Goal: Information Seeking & Learning: Compare options

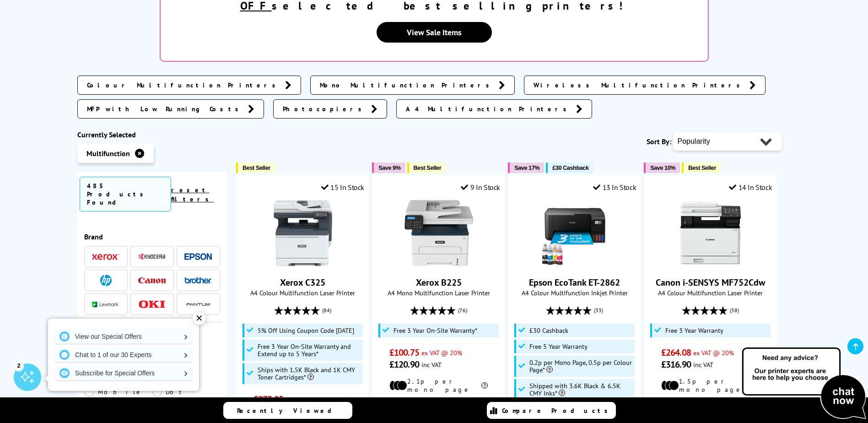
scroll to position [229, 0]
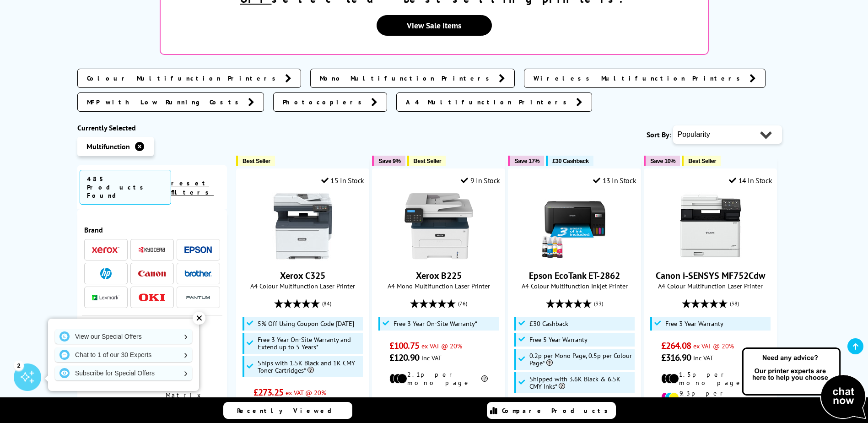
click at [201, 315] on div "✕" at bounding box center [199, 318] width 13 height 13
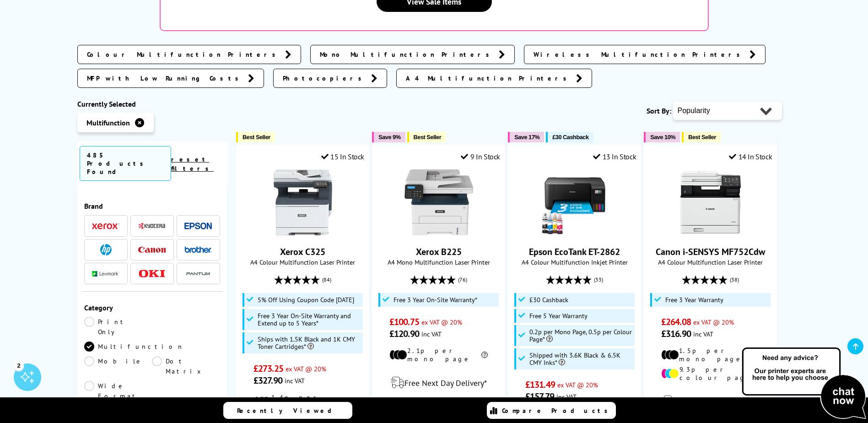
scroll to position [274, 0]
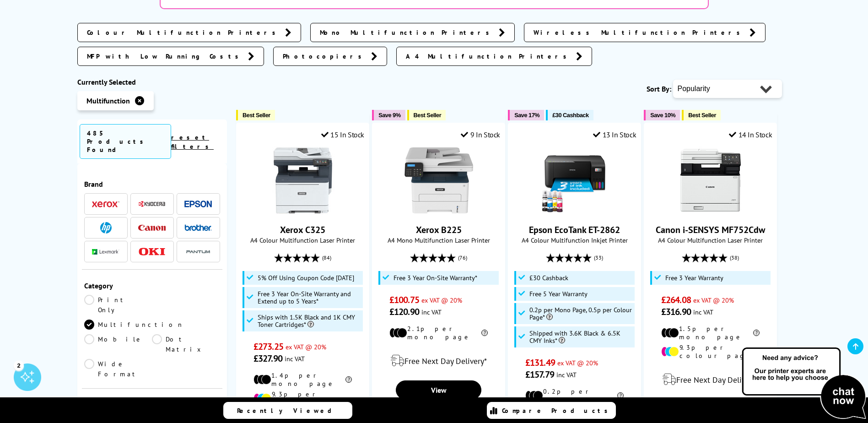
click at [102, 217] on li at bounding box center [105, 227] width 43 height 21
click at [107, 222] on img at bounding box center [105, 227] width 11 height 11
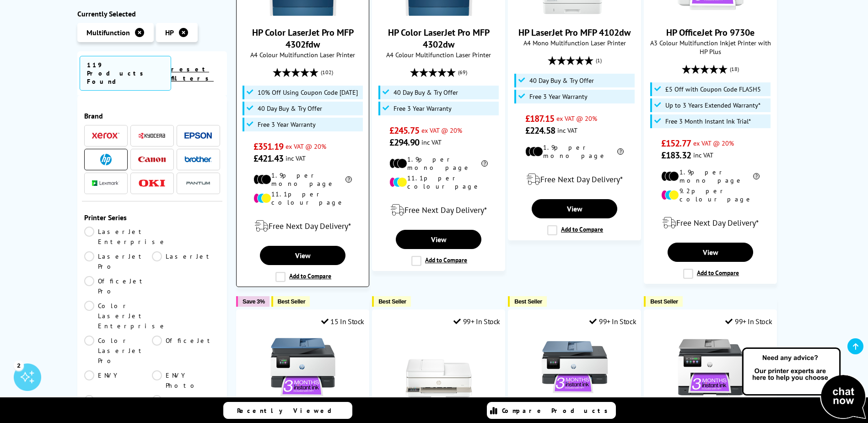
scroll to position [412, 0]
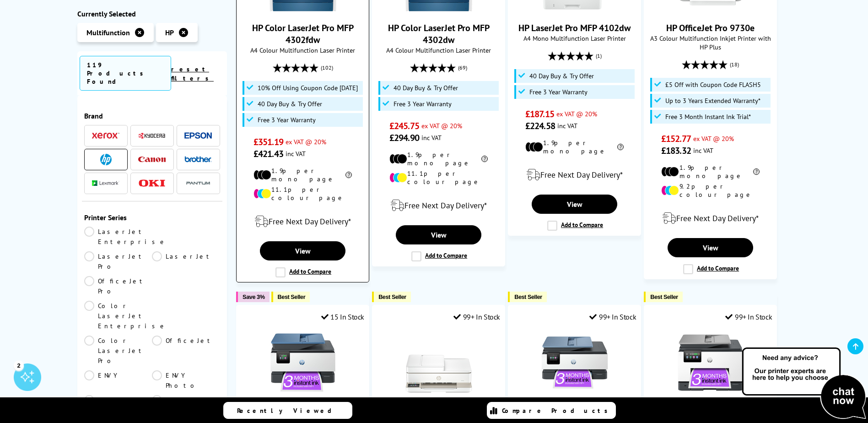
click at [296, 267] on label "Add to Compare" at bounding box center [303, 272] width 56 height 10
click at [0, 0] on input "Add to Compare" at bounding box center [0, 0] width 0 height 0
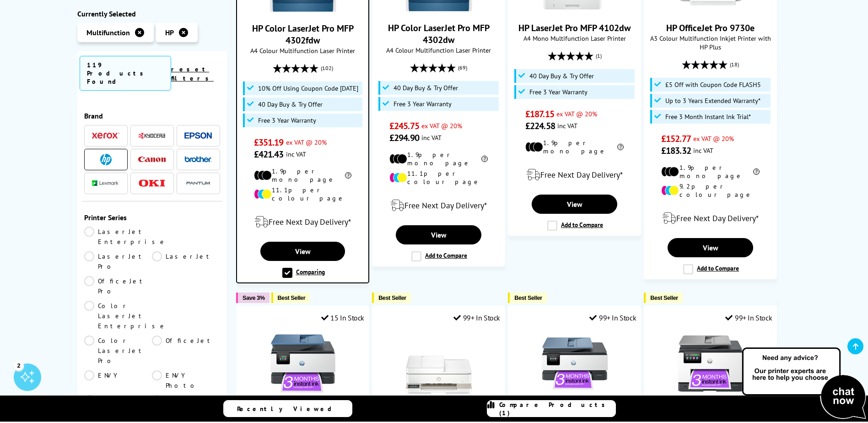
scroll to position [412, 0]
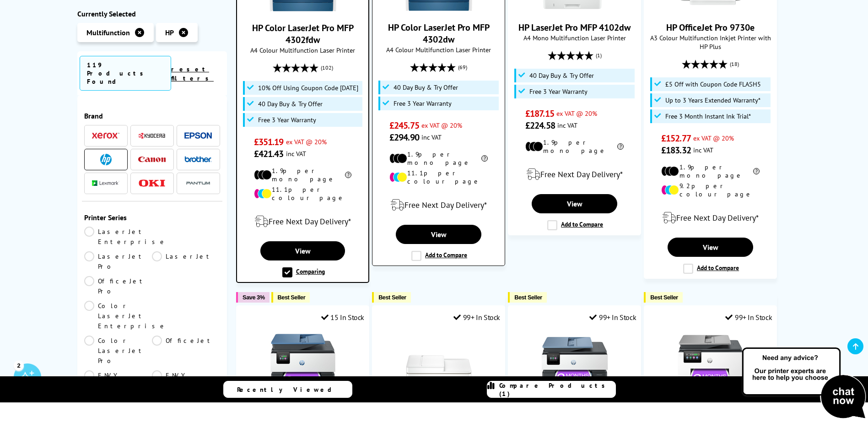
click at [413, 251] on label "Add to Compare" at bounding box center [439, 256] width 56 height 10
click at [0, 0] on input "Add to Compare" at bounding box center [0, 0] width 0 height 0
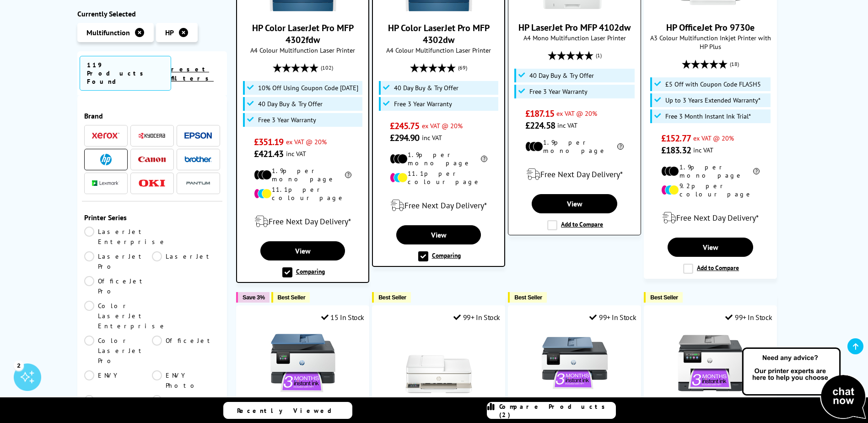
click at [551, 220] on label "Add to Compare" at bounding box center [575, 225] width 56 height 10
click at [0, 0] on input "Add to Compare" at bounding box center [0, 0] width 0 height 0
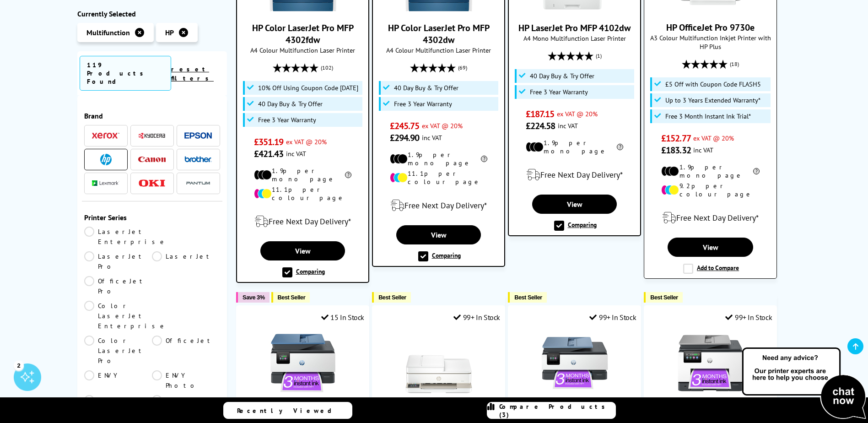
click at [684, 263] on label "Add to Compare" at bounding box center [711, 268] width 56 height 10
click at [0, 0] on input "Add to Compare" at bounding box center [0, 0] width 0 height 0
click at [556, 408] on span "Compare Products (4)" at bounding box center [557, 410] width 116 height 16
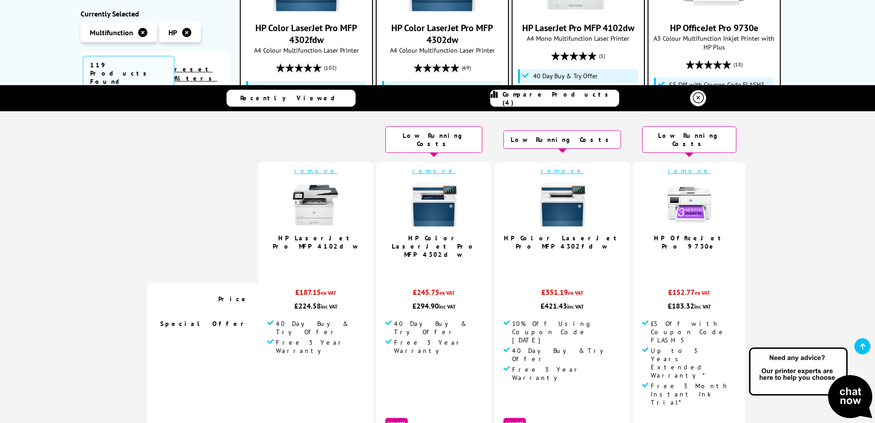
scroll to position [0, 0]
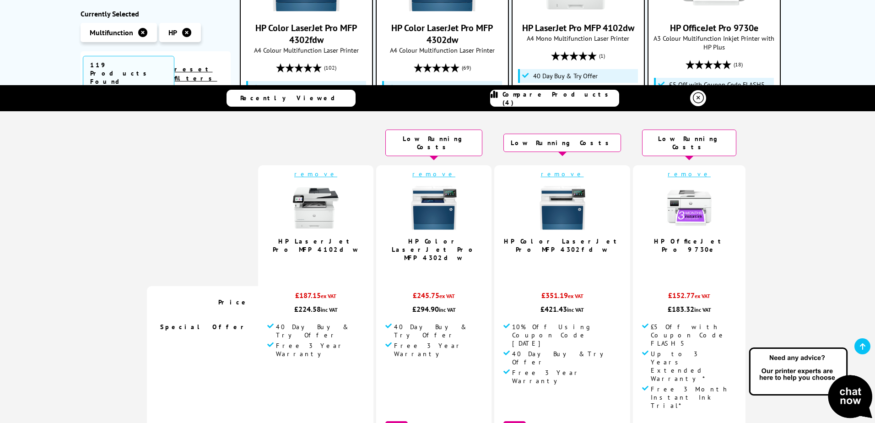
click at [336, 170] on link "remove" at bounding box center [315, 174] width 43 height 8
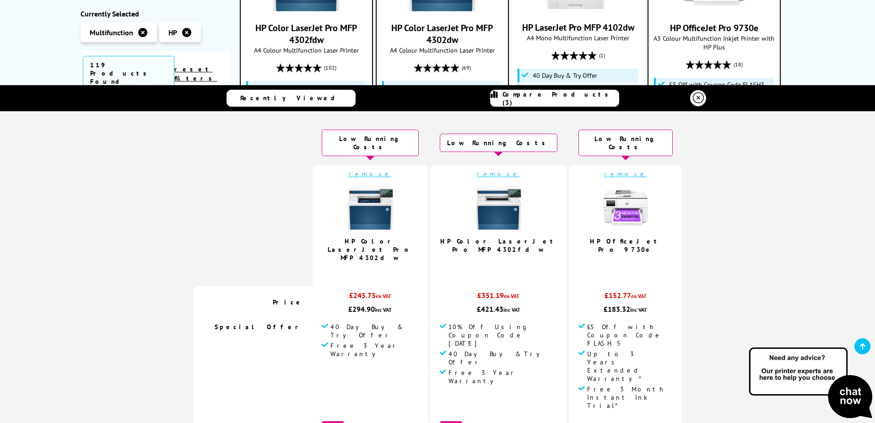
click at [604, 170] on link "remove" at bounding box center [625, 174] width 43 height 8
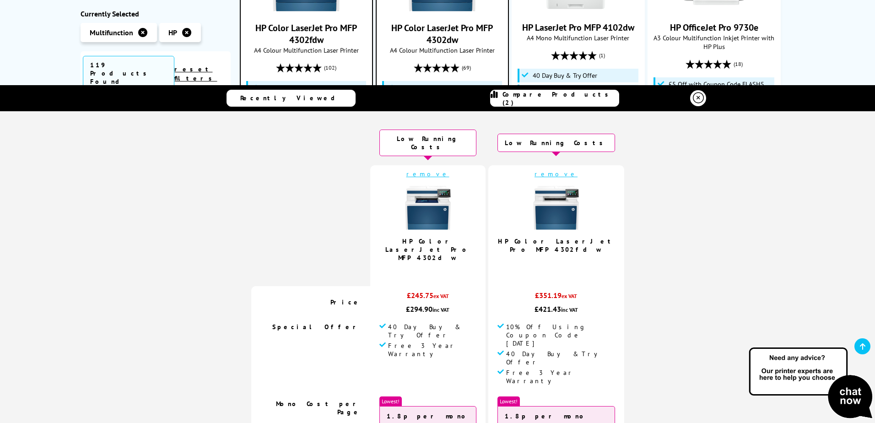
click at [442, 170] on link "remove" at bounding box center [427, 174] width 43 height 8
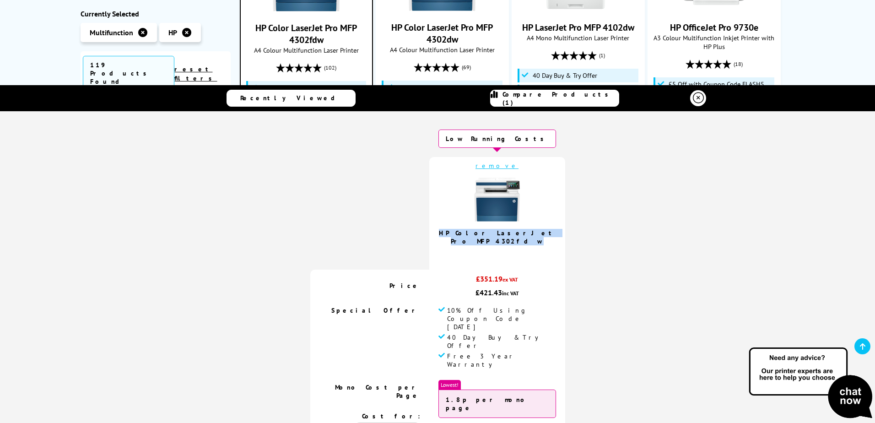
drag, startPoint x: 511, startPoint y: 242, endPoint x: 454, endPoint y: 233, distance: 58.0
click at [454, 233] on td "remove HP Color LaserJet Pro MFP 4302fdw 5.0 / 5" at bounding box center [497, 213] width 136 height 113
copy link "HP Color LaserJet Pro MFP 4302fdw"
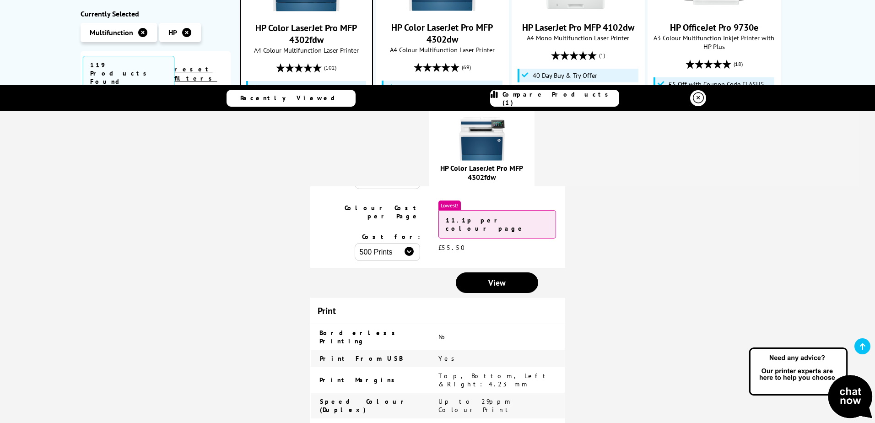
scroll to position [229, 0]
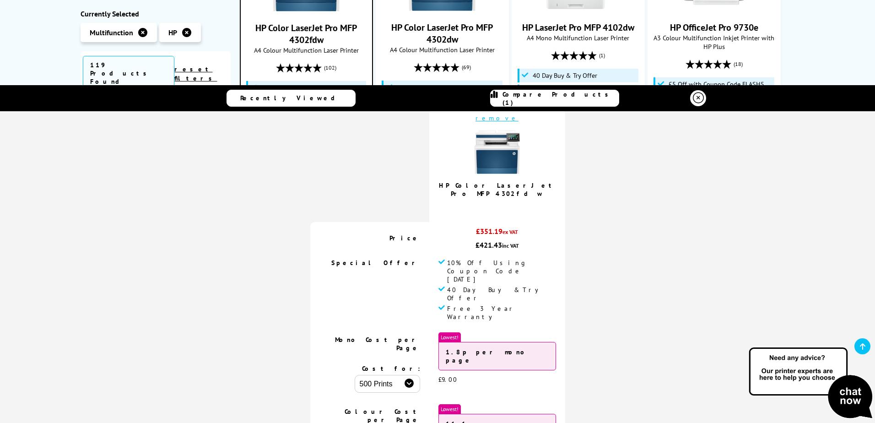
scroll to position [46, 0]
